Goal: Information Seeking & Learning: Learn about a topic

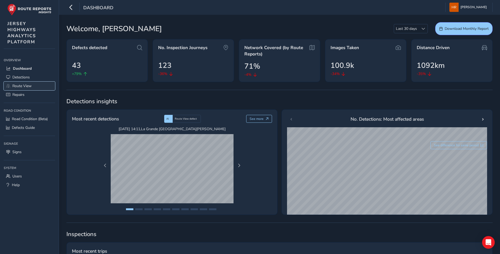
click at [29, 85] on span "Route View" at bounding box center [21, 85] width 19 height 5
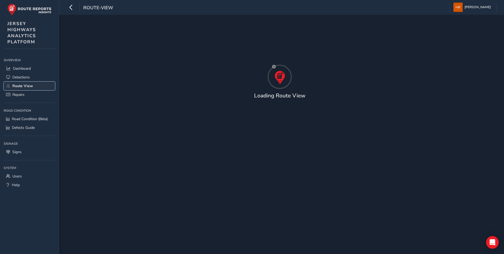
type input "[DATE] - [DATE]"
type input "00:00"
type input "23:59"
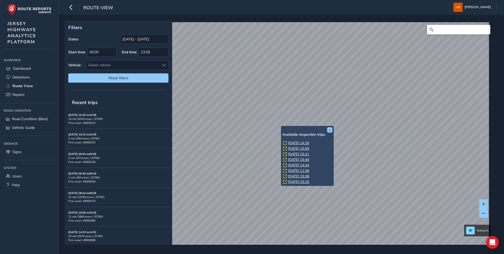
click at [295, 142] on link "[DATE] 14:26" at bounding box center [298, 142] width 21 height 5
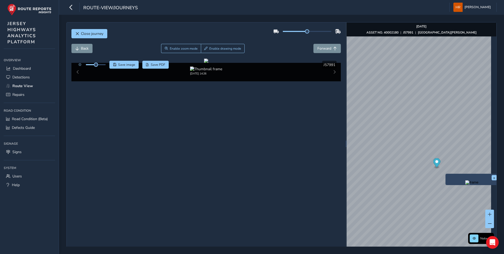
click at [465, 184] on img "Preview frame" at bounding box center [471, 182] width 13 height 4
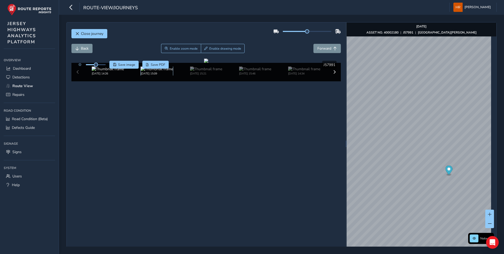
click at [159, 71] on img at bounding box center [157, 68] width 32 height 5
click at [425, 157] on img "Preview frame" at bounding box center [431, 155] width 13 height 4
click at [452, 150] on button "x" at bounding box center [453, 149] width 5 height 5
click at [413, 149] on img "Preview frame" at bounding box center [419, 148] width 13 height 4
click at [98, 71] on img at bounding box center [108, 68] width 32 height 5
